Goal: Transaction & Acquisition: Purchase product/service

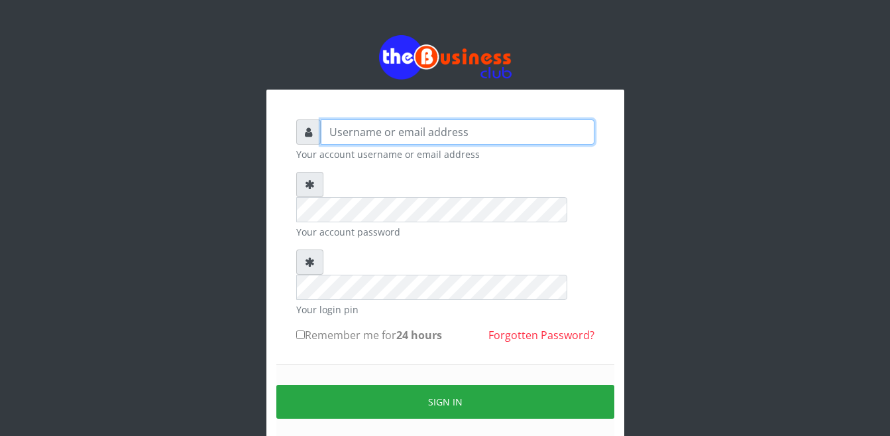
type input "Busybrain2"
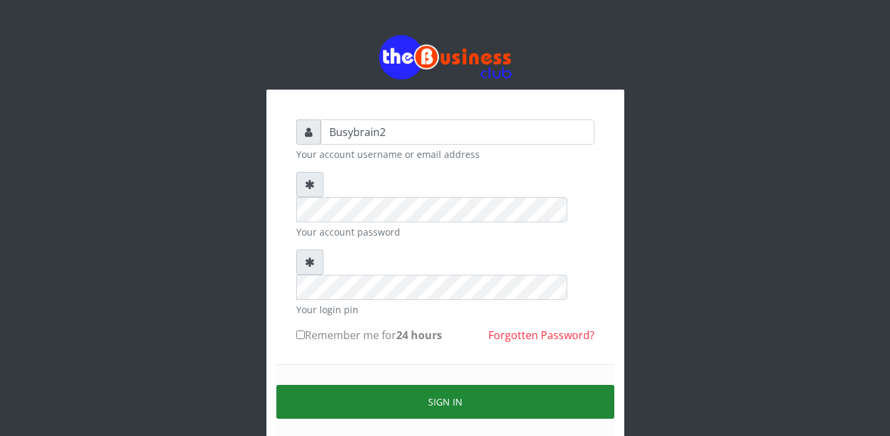
click at [376, 385] on button "Sign in" at bounding box center [445, 402] width 338 height 34
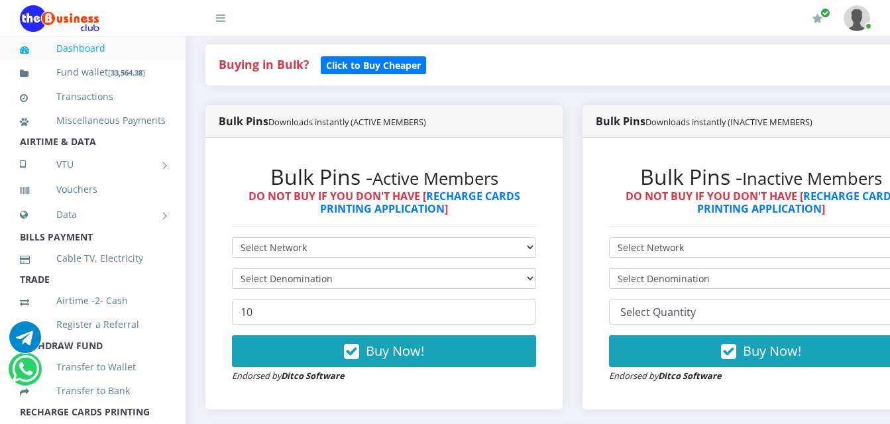
scroll to position [332, 0]
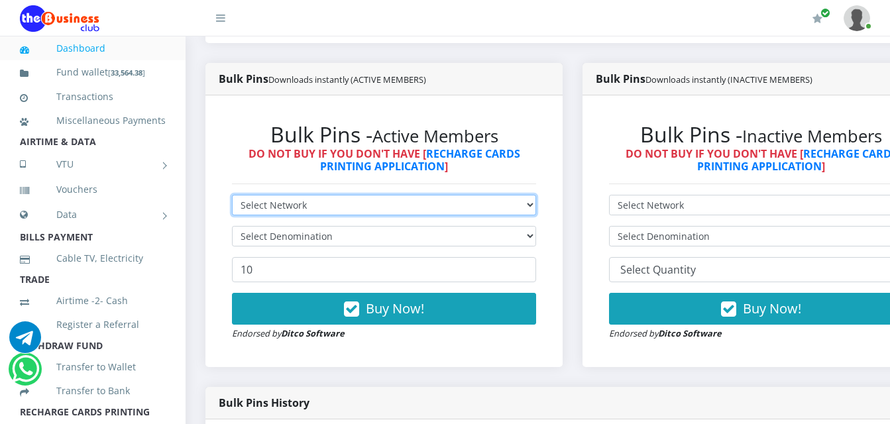
click at [469, 195] on select "Select Network MTN Globacom 9Mobile Airtel" at bounding box center [384, 205] width 304 height 21
select select "MTN"
click at [232, 195] on select "Select Network MTN Globacom 9Mobile Airtel" at bounding box center [384, 205] width 304 height 21
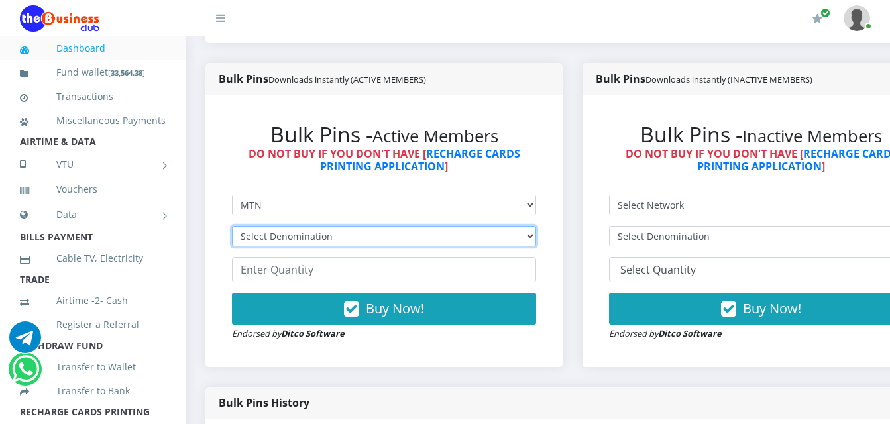
click at [485, 226] on select "Select Denomination MTN NGN100 - ₦96.99 MTN NGN200 - ₦193.98 MTN NGN400 - ₦387.…" at bounding box center [384, 236] width 304 height 21
select select "96.99-100"
click at [232, 226] on select "Select Denomination MTN NGN100 - ₦96.99 MTN NGN200 - ₦193.98 MTN NGN400 - ₦387.…" at bounding box center [384, 236] width 304 height 21
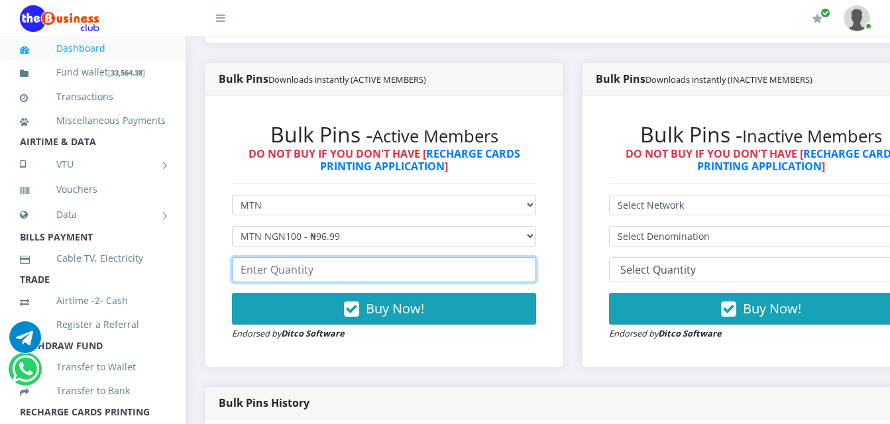
click at [455, 257] on input "number" at bounding box center [384, 269] width 304 height 25
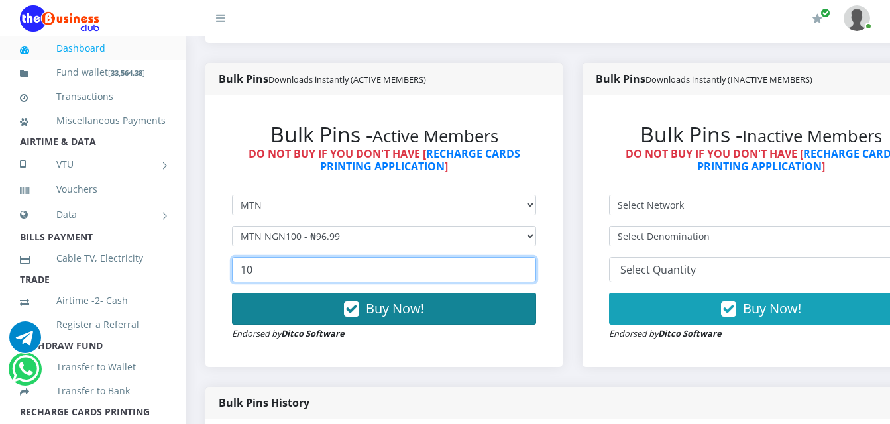
type input "10"
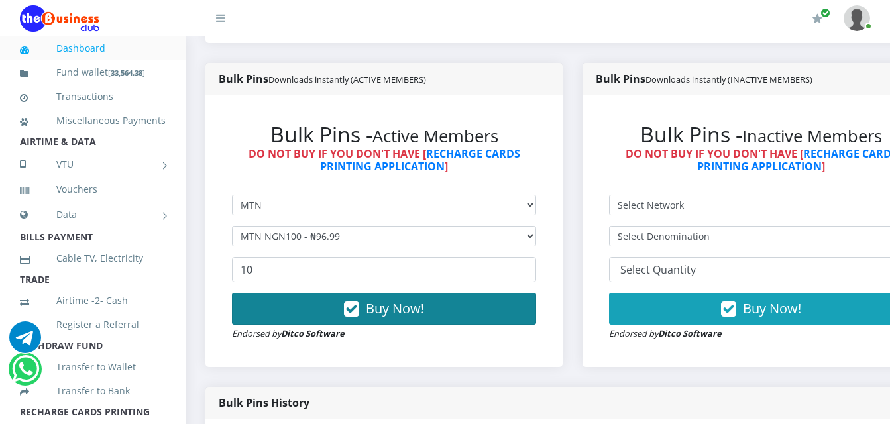
click at [462, 304] on button "Buy Now!" at bounding box center [384, 309] width 304 height 32
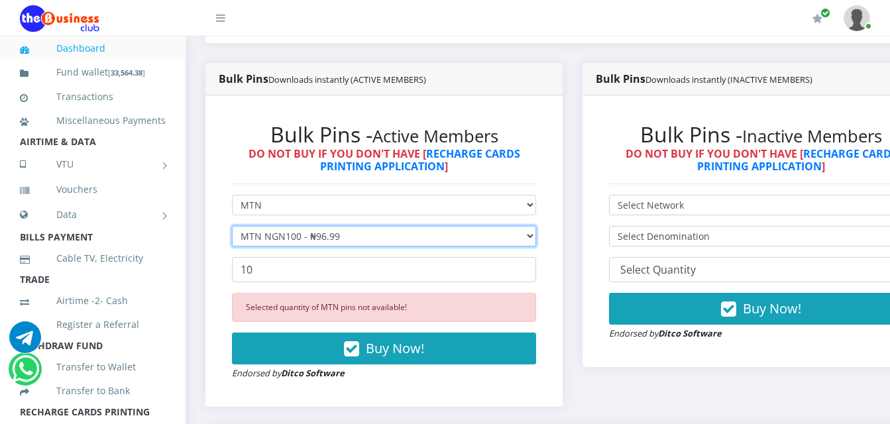
click at [526, 226] on select "Select Denomination MTN NGN100 - ₦96.99 MTN NGN200 - ₦193.98 MTN NGN400 - ₦387.…" at bounding box center [384, 236] width 304 height 21
select select "193.98-200"
click at [232, 226] on select "Select Denomination MTN NGN100 - ₦96.99 MTN NGN200 - ₦193.98 MTN NGN400 - ₦387.…" at bounding box center [384, 236] width 304 height 21
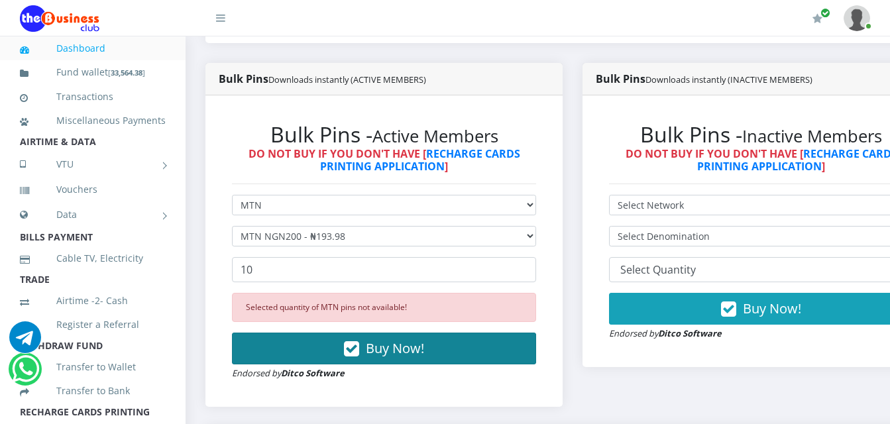
click at [501, 343] on button "Buy Now!" at bounding box center [384, 349] width 304 height 32
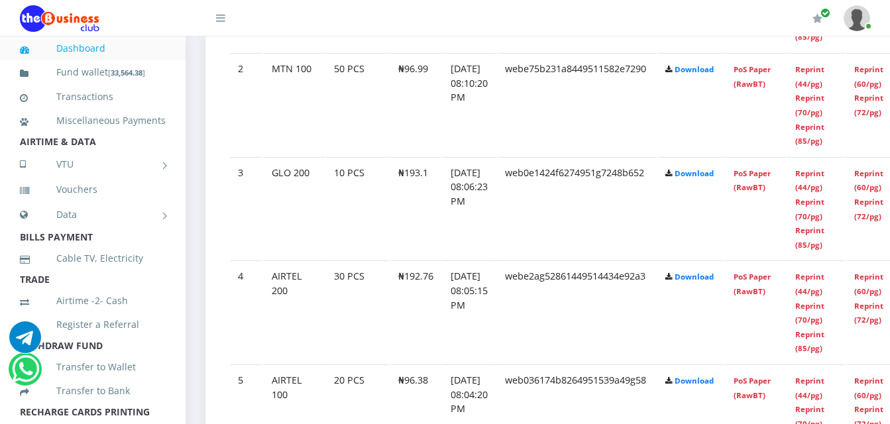
scroll to position [885, 0]
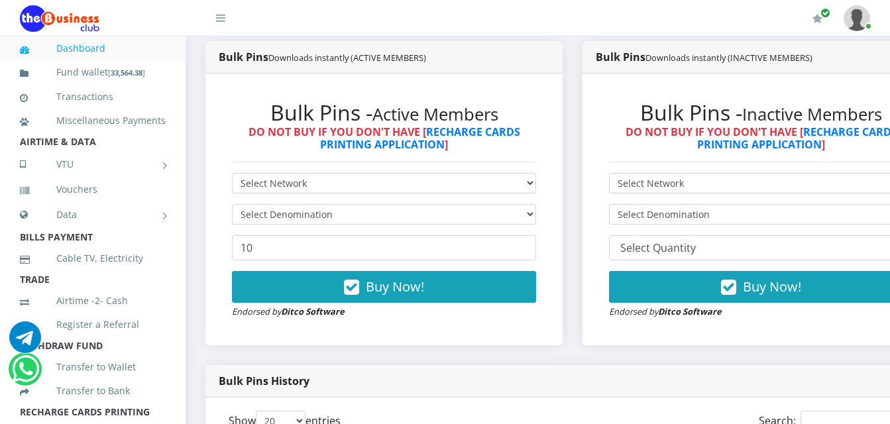
scroll to position [355, 0]
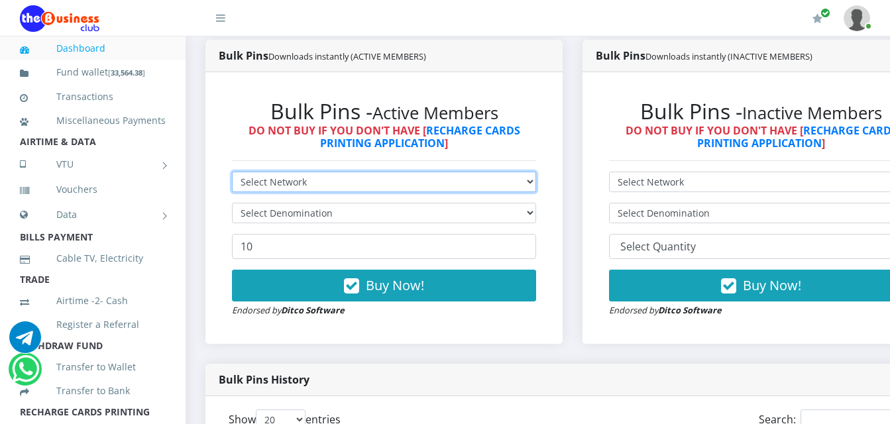
click at [536, 174] on select "Select Network MTN Globacom 9Mobile Airtel" at bounding box center [384, 182] width 304 height 21
select select "MTN"
click at [232, 172] on select "Select Network MTN Globacom 9Mobile Airtel" at bounding box center [384, 182] width 304 height 21
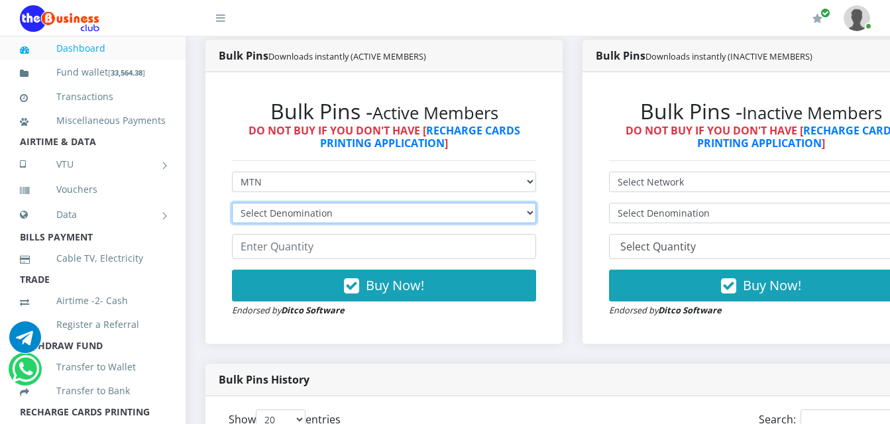
click at [518, 203] on select "Select Denomination MTN NGN100 - ₦96.99 MTN NGN200 - ₦193.98 MTN NGN400 - ₦387.…" at bounding box center [384, 213] width 304 height 21
select select "193.98-200"
click at [232, 203] on select "Select Denomination MTN NGN100 - ₦96.99 MTN NGN200 - ₦193.98 MTN NGN400 - ₦387.…" at bounding box center [384, 213] width 304 height 21
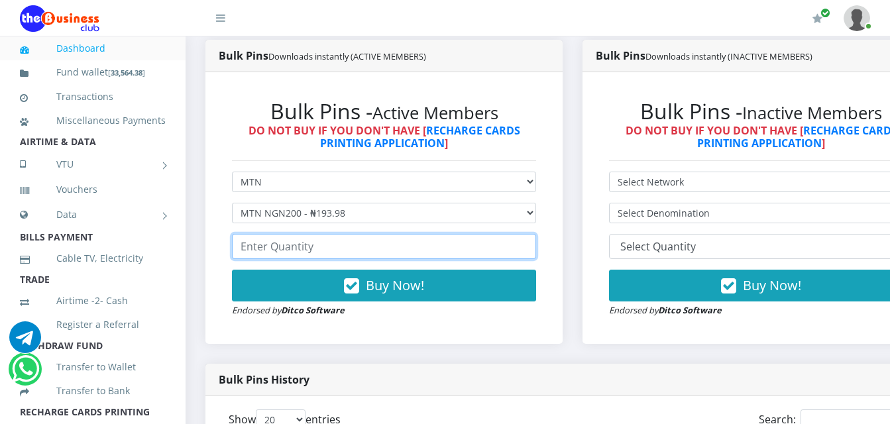
click at [489, 234] on input "number" at bounding box center [384, 246] width 304 height 25
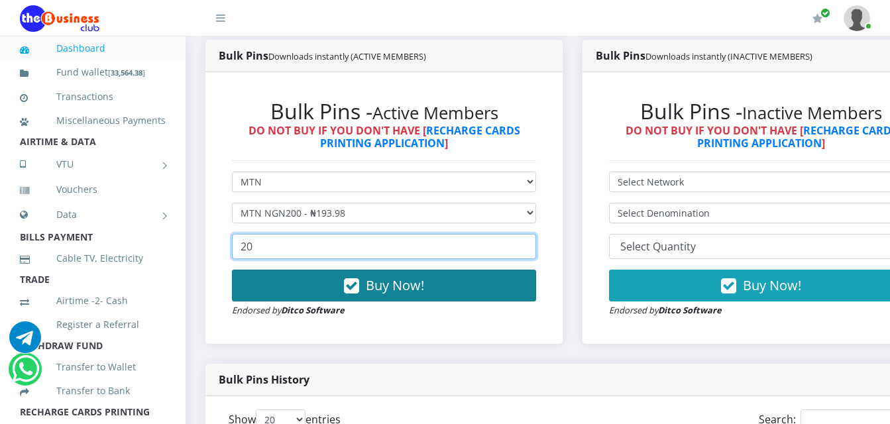
type input "20"
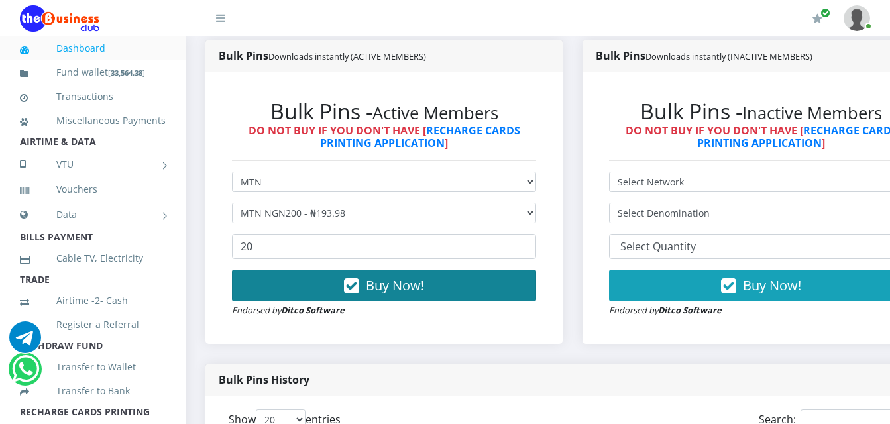
click at [512, 270] on button "Buy Now!" at bounding box center [384, 286] width 304 height 32
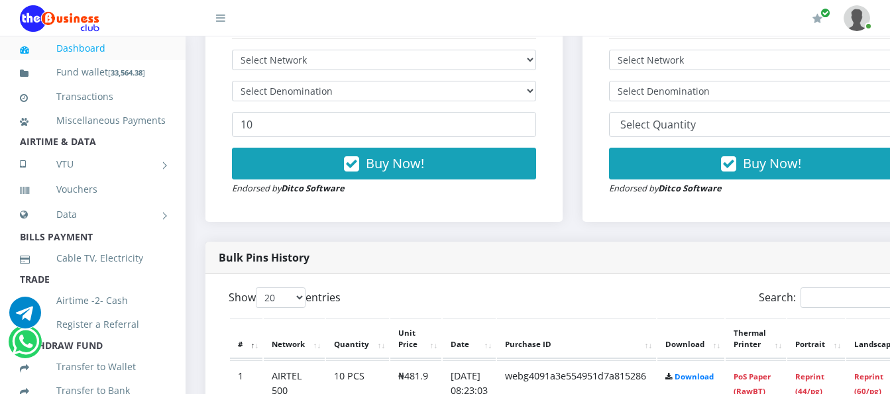
select select "MTN"
click at [232, 50] on select "Select Network MTN Globacom 9Mobile Airtel" at bounding box center [384, 60] width 304 height 21
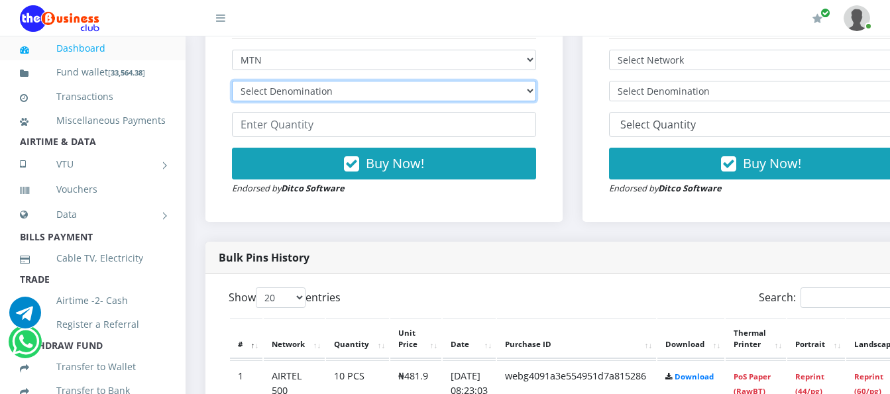
click at [301, 81] on select "Select Denomination MTN NGN100 - ₦96.99 MTN NGN200 - ₦193.98 MTN NGN400 - ₦387.…" at bounding box center [384, 91] width 304 height 21
select select "96.99-100"
click at [232, 81] on select "Select Denomination MTN NGN100 - ₦96.99 MTN NGN200 - ₦193.98 MTN NGN400 - ₦387.…" at bounding box center [384, 91] width 304 height 21
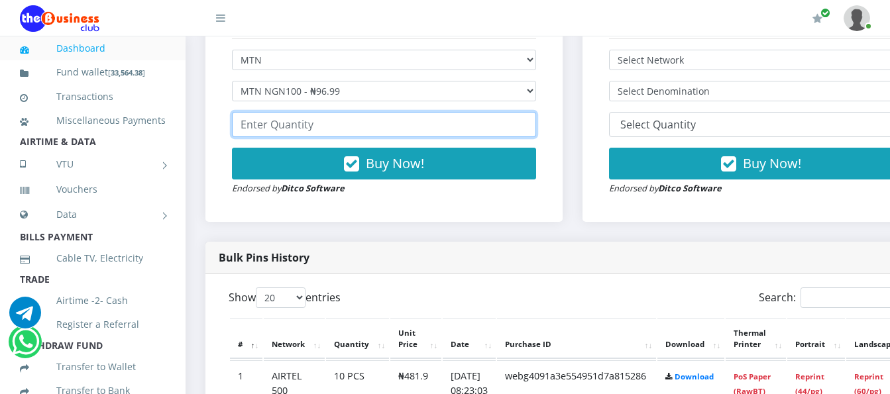
click at [326, 113] on input "number" at bounding box center [384, 124] width 304 height 25
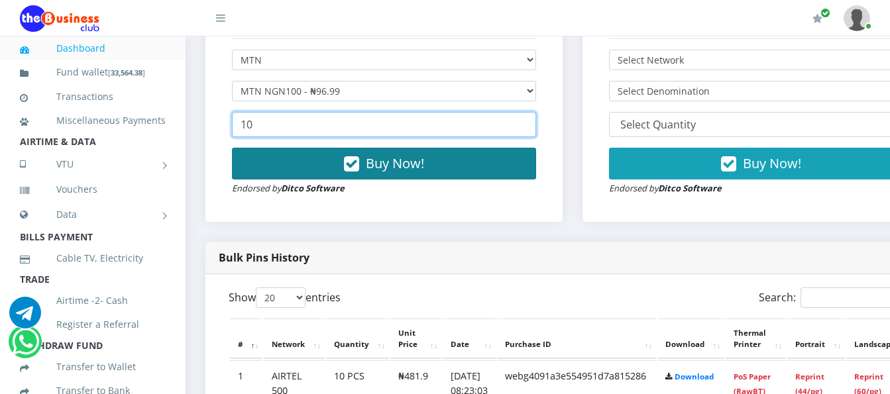
type input "10"
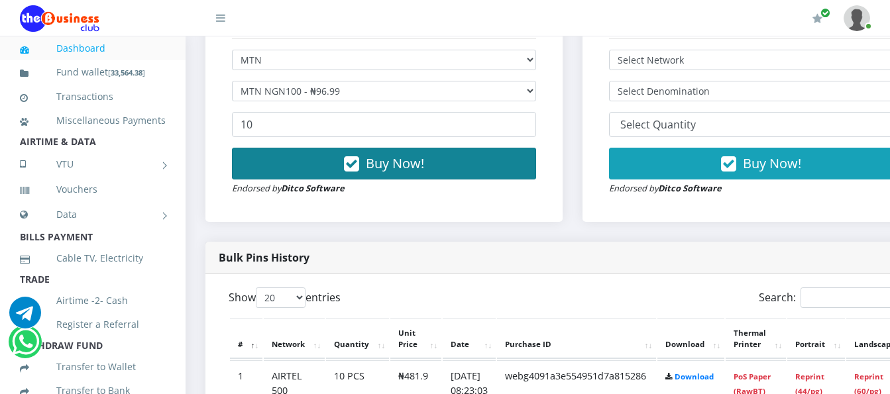
click at [376, 154] on span "Buy Now!" at bounding box center [395, 163] width 58 height 18
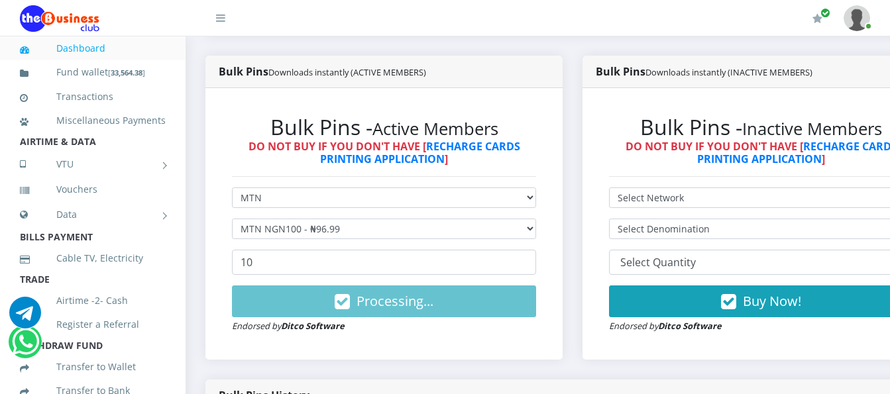
scroll to position [306, 0]
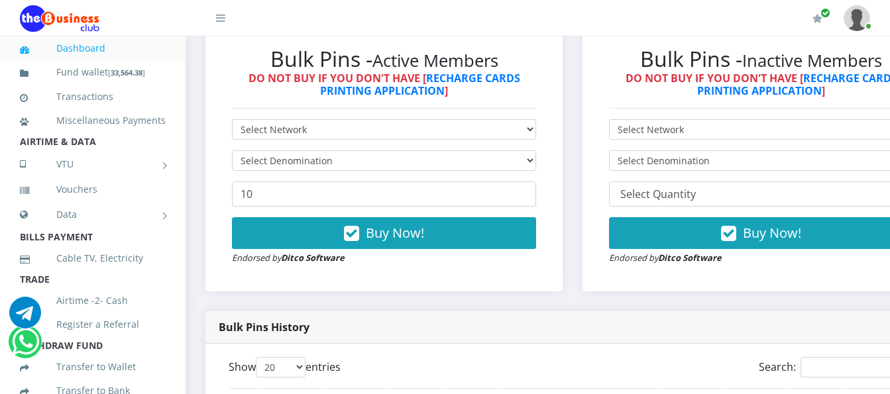
scroll to position [372, 0]
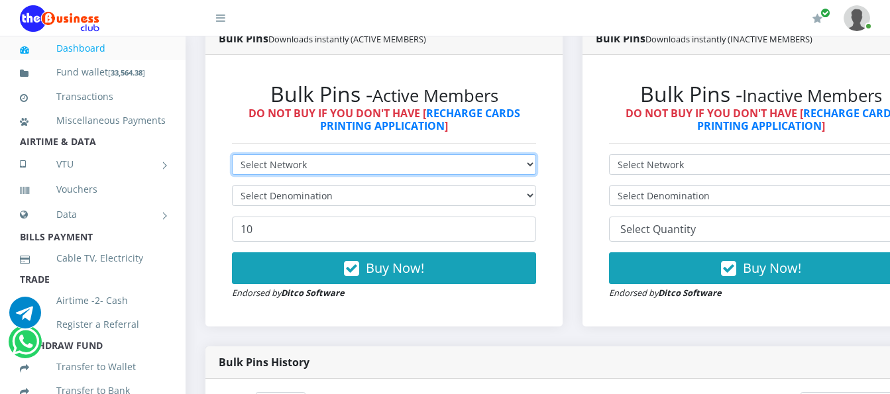
click at [536, 154] on select "Select Network MTN Globacom 9Mobile Airtel" at bounding box center [384, 164] width 304 height 21
select select "MTN"
click at [232, 154] on select "Select Network MTN Globacom 9Mobile Airtel" at bounding box center [384, 164] width 304 height 21
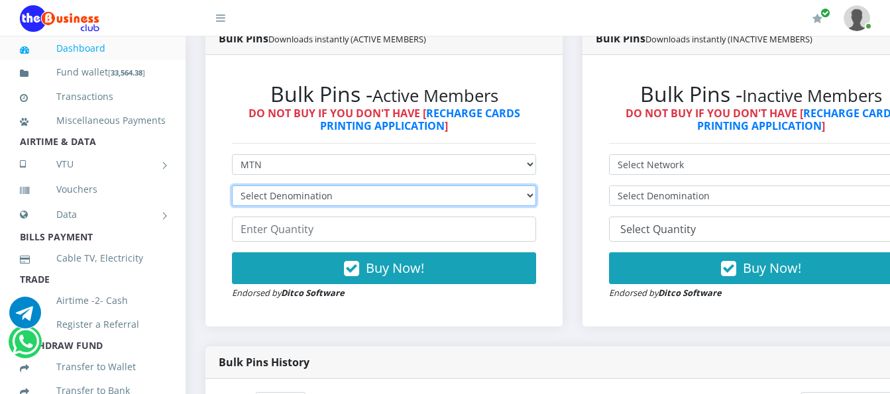
click at [520, 188] on select "Select Denomination MTN NGN100 - ₦96.99 MTN NGN200 - ₦193.98 MTN NGN400 - ₦387.…" at bounding box center [384, 196] width 304 height 21
select select "96.99-100"
click at [232, 186] on select "Select Denomination MTN NGN100 - ₦96.99 MTN NGN200 - ₦193.98 MTN NGN400 - ₦387.…" at bounding box center [384, 196] width 304 height 21
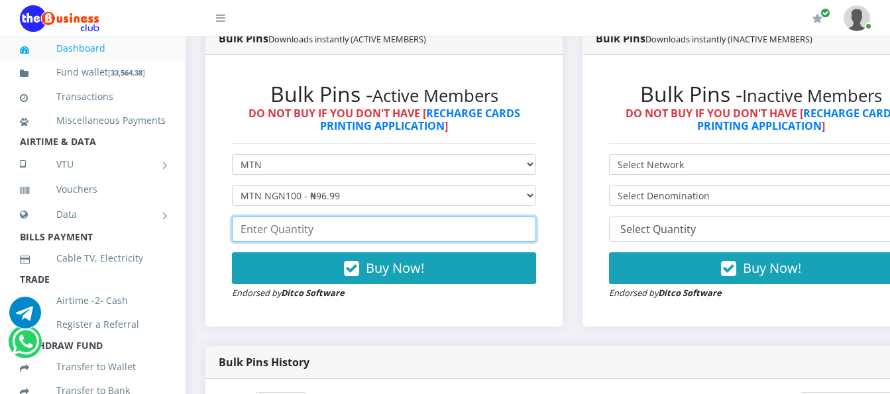
click at [492, 217] on input "number" at bounding box center [384, 229] width 304 height 25
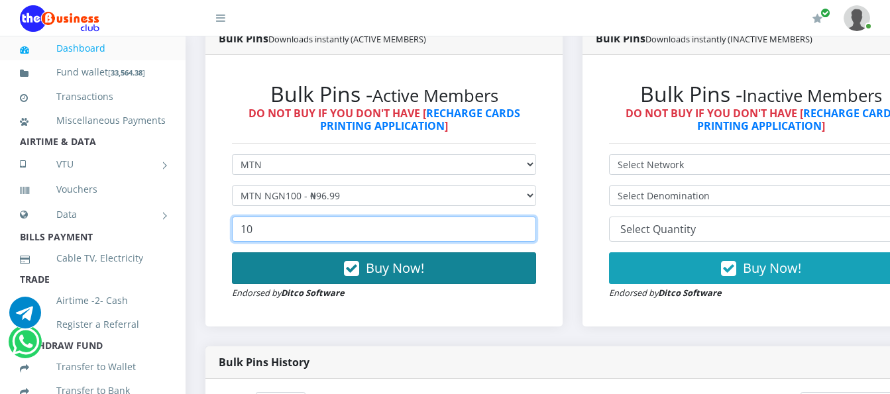
type input "10"
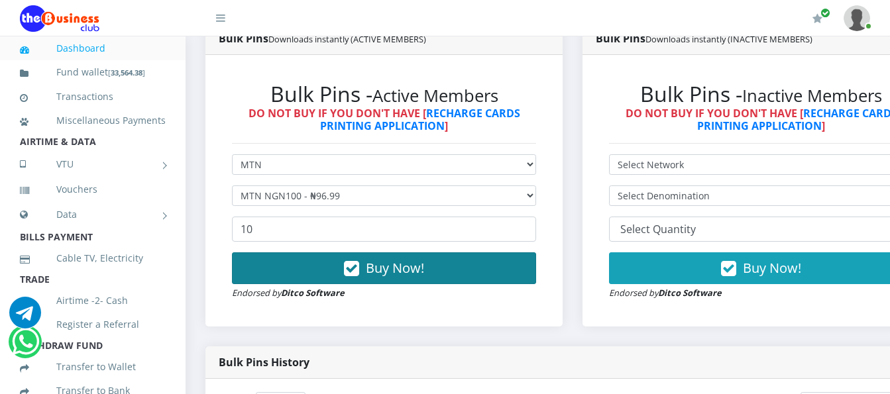
click at [449, 269] on button "Buy Now!" at bounding box center [384, 269] width 304 height 32
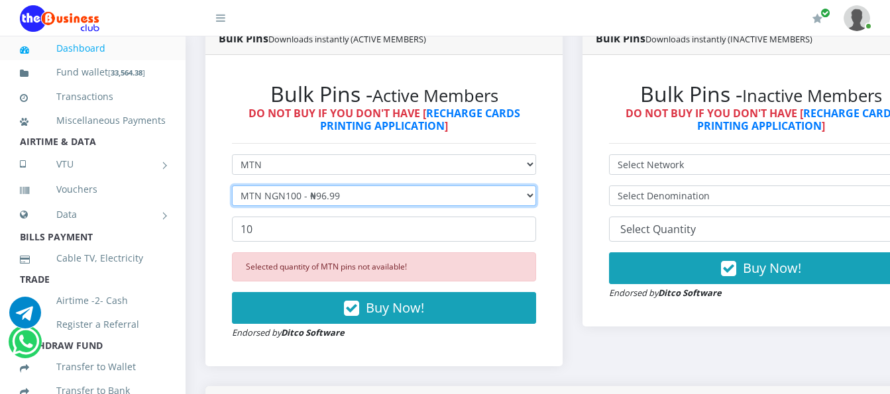
click at [536, 186] on select "Select Denomination MTN NGN100 - ₦96.99 MTN NGN200 - ₦193.98 MTN NGN400 - ₦387.…" at bounding box center [384, 196] width 304 height 21
select select "484.95-500"
click at [232, 186] on select "Select Denomination MTN NGN100 - ₦96.99 MTN NGN200 - ₦193.98 MTN NGN400 - ₦387.…" at bounding box center [384, 196] width 304 height 21
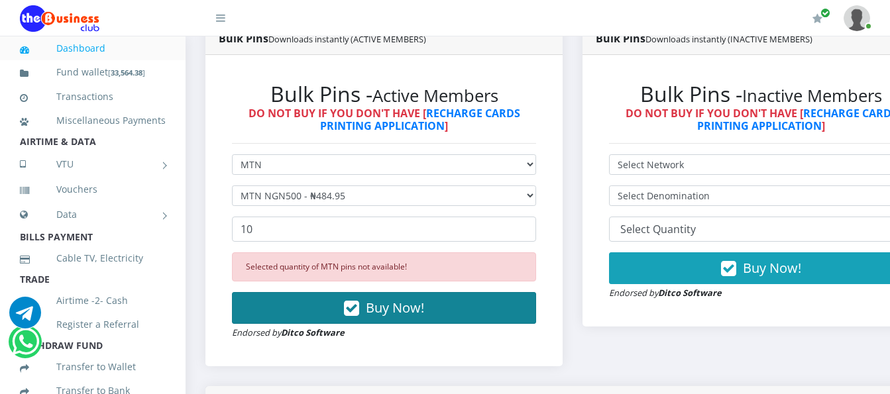
click at [517, 292] on button "Buy Now!" at bounding box center [384, 308] width 304 height 32
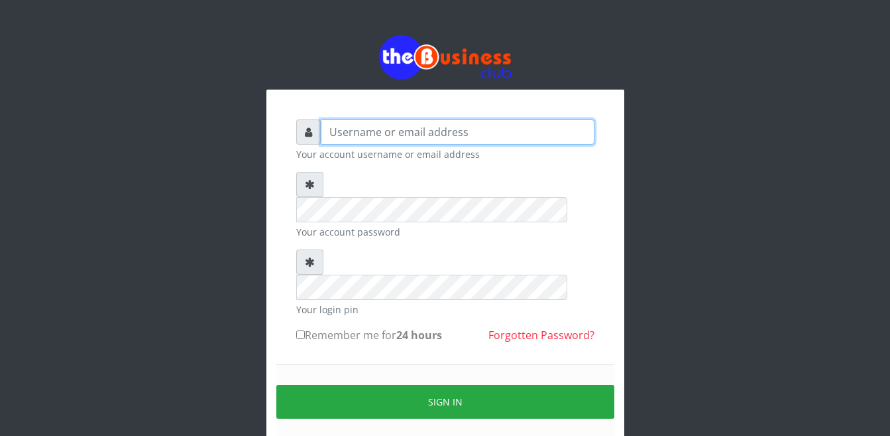
type input "Busybrain2"
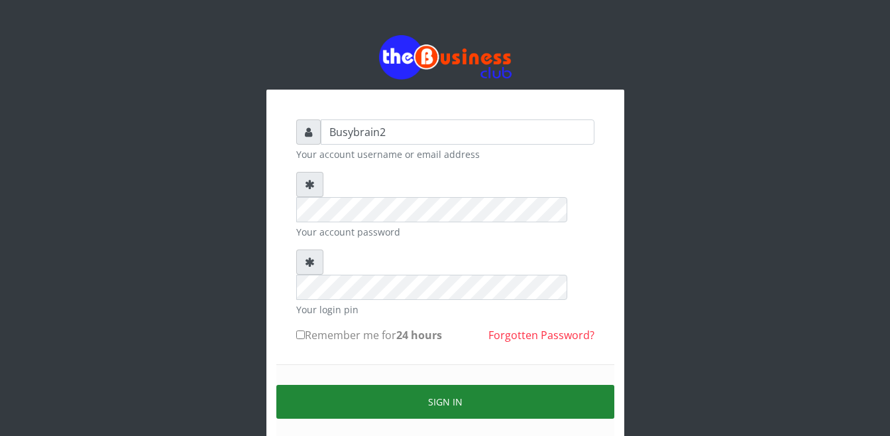
click at [443, 385] on button "Sign in" at bounding box center [445, 402] width 338 height 34
